Goal: Task Accomplishment & Management: Use online tool/utility

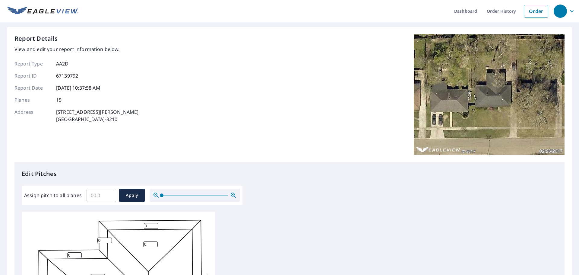
click at [103, 197] on input "Assign pitch to all planes" at bounding box center [102, 195] width 30 height 17
type input "6"
click at [132, 195] on span "Apply" at bounding box center [132, 195] width 16 height 8
type input "6"
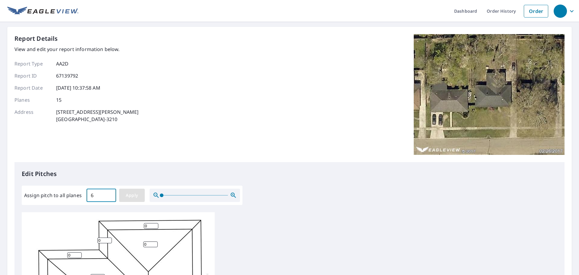
type input "6"
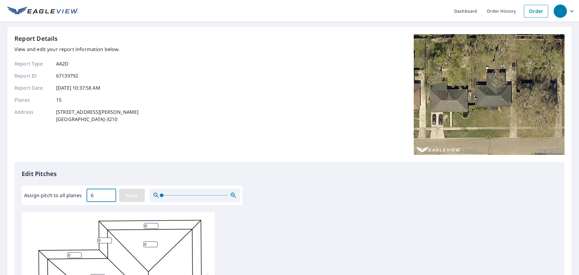
type input "6"
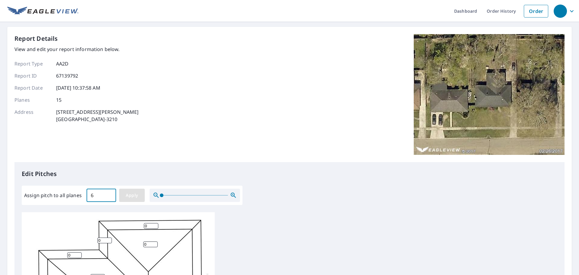
type input "6"
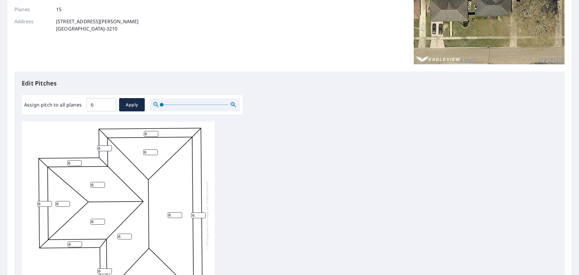
scroll to position [6, 0]
click at [154, 131] on input "7" at bounding box center [151, 134] width 14 height 6
drag, startPoint x: 148, startPoint y: 129, endPoint x: 140, endPoint y: 129, distance: 7.8
click at [140, 129] on div "6 6 6 6 6 6 6 6 7 6 6 6 6 6 6" at bounding box center [118, 214] width 193 height 189
type input "2"
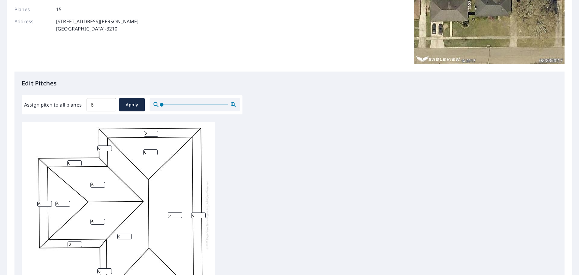
drag, startPoint x: 104, startPoint y: 143, endPoint x: 87, endPoint y: 144, distance: 17.0
click at [87, 144] on div "6 6 6 6 6 6 6 6 2 6 6 6 6 6 6" at bounding box center [118, 214] width 193 height 189
type input "2"
drag, startPoint x: 74, startPoint y: 158, endPoint x: 56, endPoint y: 159, distance: 18.5
click at [56, 159] on div "6 6 6 6 6 6 6 6 2 6 6 6 6 6 2" at bounding box center [118, 214] width 193 height 189
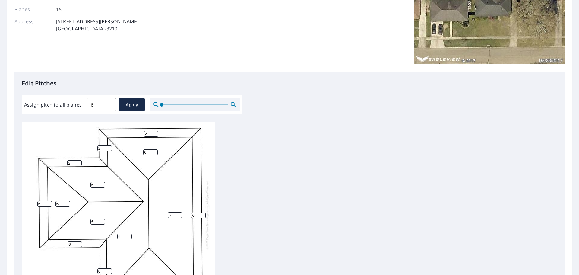
type input "2"
drag, startPoint x: 42, startPoint y: 199, endPoint x: 19, endPoint y: 201, distance: 23.3
click at [19, 201] on div "Edit Pitches Assign pitch to all planes 6 ​ Apply 6 6 6 6 6 6 6 6 2 6 6 2 6 6 2" at bounding box center [289, 194] width 550 height 247
type input "2"
drag, startPoint x: 73, startPoint y: 241, endPoint x: 61, endPoint y: 240, distance: 12.1
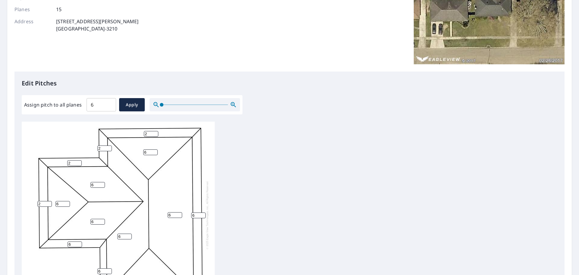
click at [61, 240] on div "6 6 6 6 6 6 6 6 2 6 2 2 6 6 2" at bounding box center [118, 214] width 193 height 189
drag, startPoint x: 152, startPoint y: 127, endPoint x: 139, endPoint y: 128, distance: 13.6
click at [139, 128] on div "6 6 6 6 6 6 6 6 2 6 2 2 6 6 2" at bounding box center [118, 214] width 193 height 189
type input "3"
drag, startPoint x: 103, startPoint y: 142, endPoint x: 89, endPoint y: 144, distance: 13.7
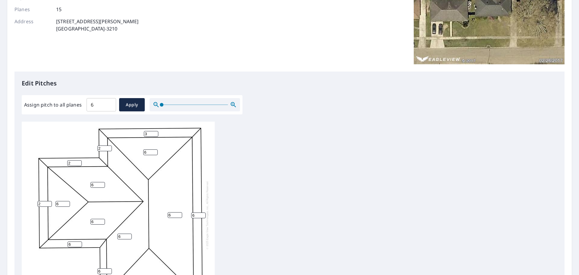
click at [89, 144] on div "6 6 6 6 6 6 6 6 3 6 2 2 6 6 2" at bounding box center [118, 214] width 193 height 189
type input "3"
drag, startPoint x: 71, startPoint y: 158, endPoint x: 59, endPoint y: 160, distance: 11.9
click at [59, 160] on div "6 6 6 6 6 6 6 6 3 6 2 2 6 6 3" at bounding box center [118, 214] width 193 height 189
type input "3"
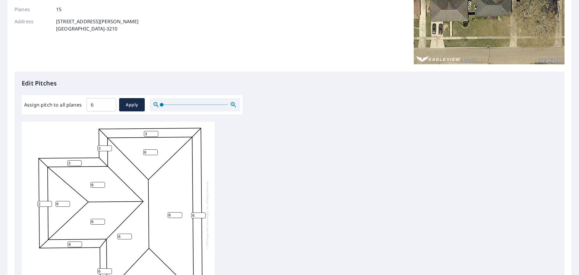
drag, startPoint x: 44, startPoint y: 198, endPoint x: 31, endPoint y: 200, distance: 12.5
click at [31, 200] on div "6 6 6 6 6 6 6 6 3 6 2 3 6 6 3" at bounding box center [118, 214] width 193 height 189
type input "3"
drag, startPoint x: 72, startPoint y: 239, endPoint x: 62, endPoint y: 240, distance: 10.0
click at [62, 240] on div "6 6 6 6 6 6 6 6 3 6 3 3 6 6 3" at bounding box center [118, 214] width 193 height 189
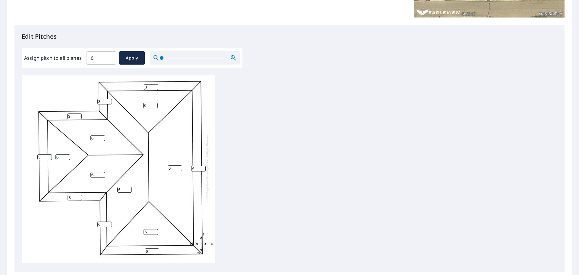
scroll to position [151, 0]
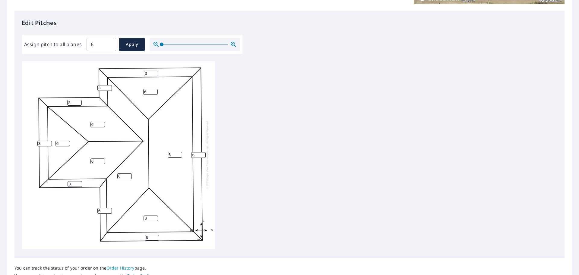
type input "3"
drag, startPoint x: 100, startPoint y: 207, endPoint x: 89, endPoint y: 206, distance: 11.2
click at [89, 206] on div "6 6 6 6 6 6 6 6 3 6 3 3 3 6 3" at bounding box center [118, 154] width 193 height 189
type input "3"
drag, startPoint x: 151, startPoint y: 232, endPoint x: 137, endPoint y: 232, distance: 14.5
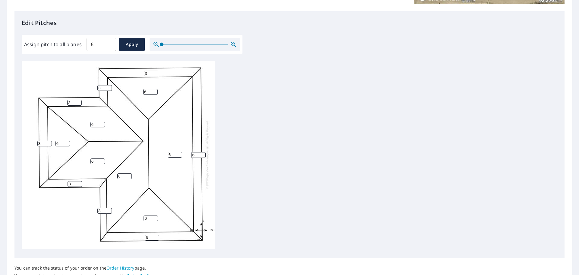
click at [137, 232] on div "6 6 6 6 6 6 6 6 3 6 3 3 3 3 3" at bounding box center [118, 154] width 193 height 189
type input "3"
drag, startPoint x: 198, startPoint y: 151, endPoint x: 186, endPoint y: 150, distance: 12.4
click at [186, 150] on div "6 6 6 6 6 6 6 6 3 3 3 3 3 3 3" at bounding box center [118, 154] width 193 height 189
type input "3"
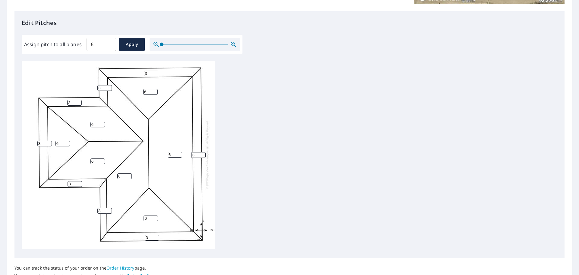
click at [247, 145] on div "6 6 6 6 6 6 6 3 3 3 3 3 3 3 3" at bounding box center [289, 155] width 535 height 189
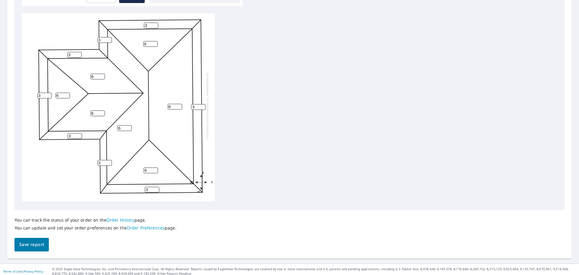
scroll to position [203, 0]
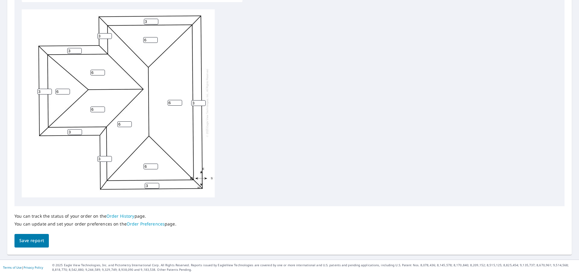
click at [41, 241] on span "Save report" at bounding box center [31, 241] width 25 height 8
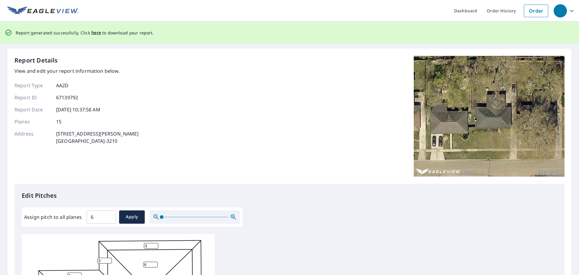
scroll to position [0, 0]
click at [97, 32] on span "here" at bounding box center [96, 33] width 10 height 8
